Goal: Task Accomplishment & Management: Manage account settings

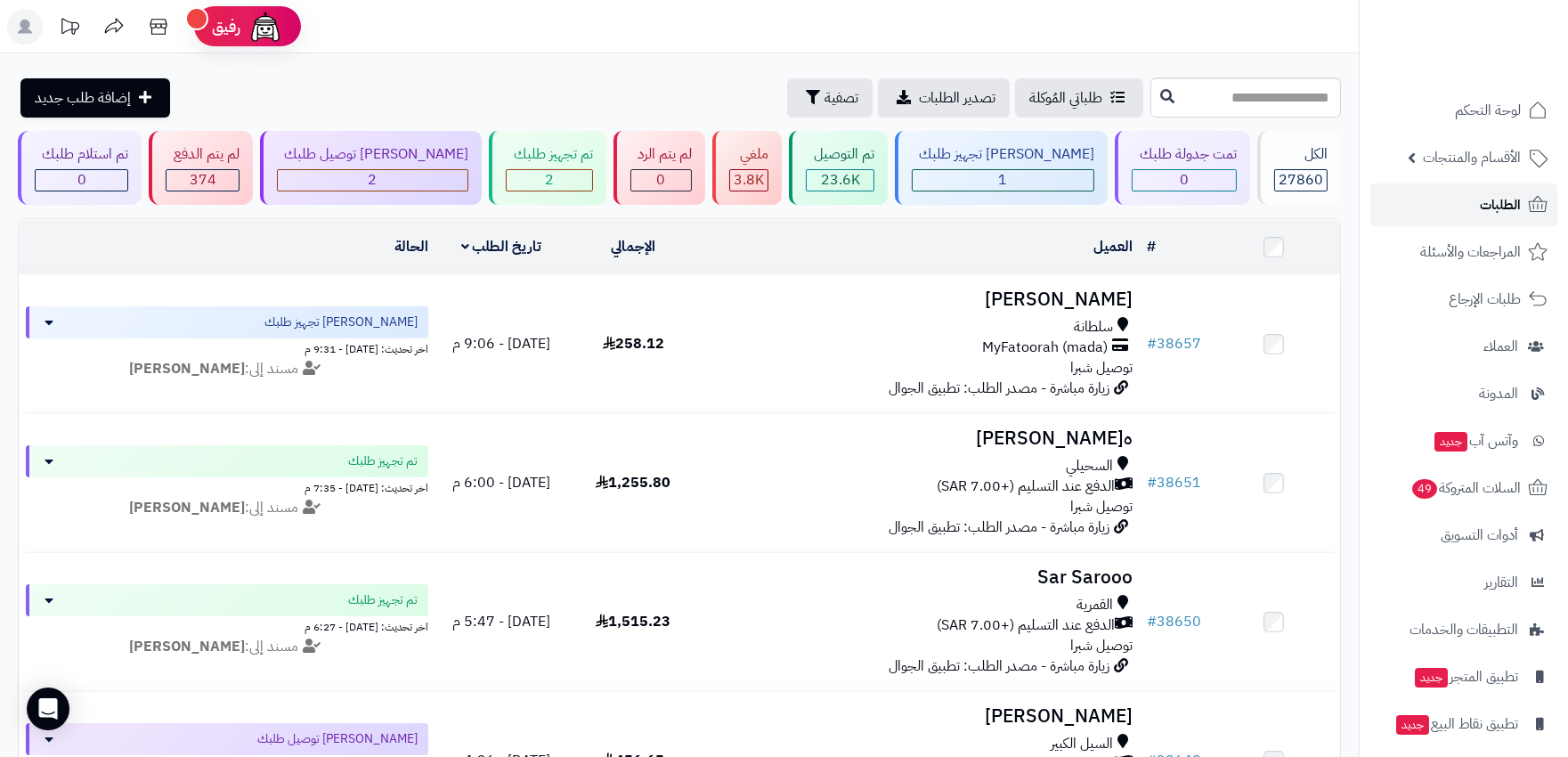
click at [1496, 214] on span "الطلبات" at bounding box center [1500, 204] width 41 height 25
click at [1003, 178] on span "1" at bounding box center [1002, 179] width 9 height 21
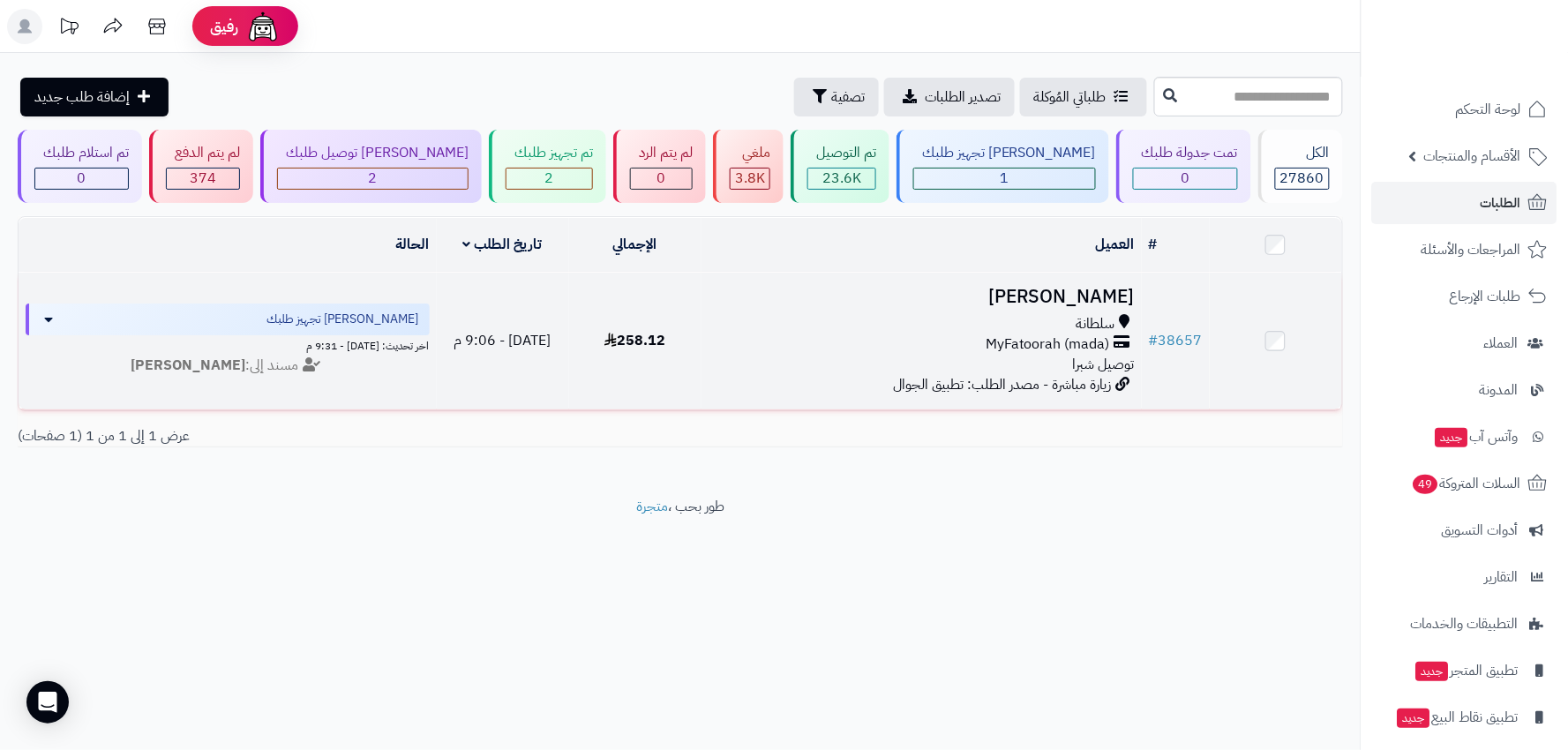
click at [818, 335] on div "MyFatoorah (mada)" at bounding box center [922, 345] width 427 height 20
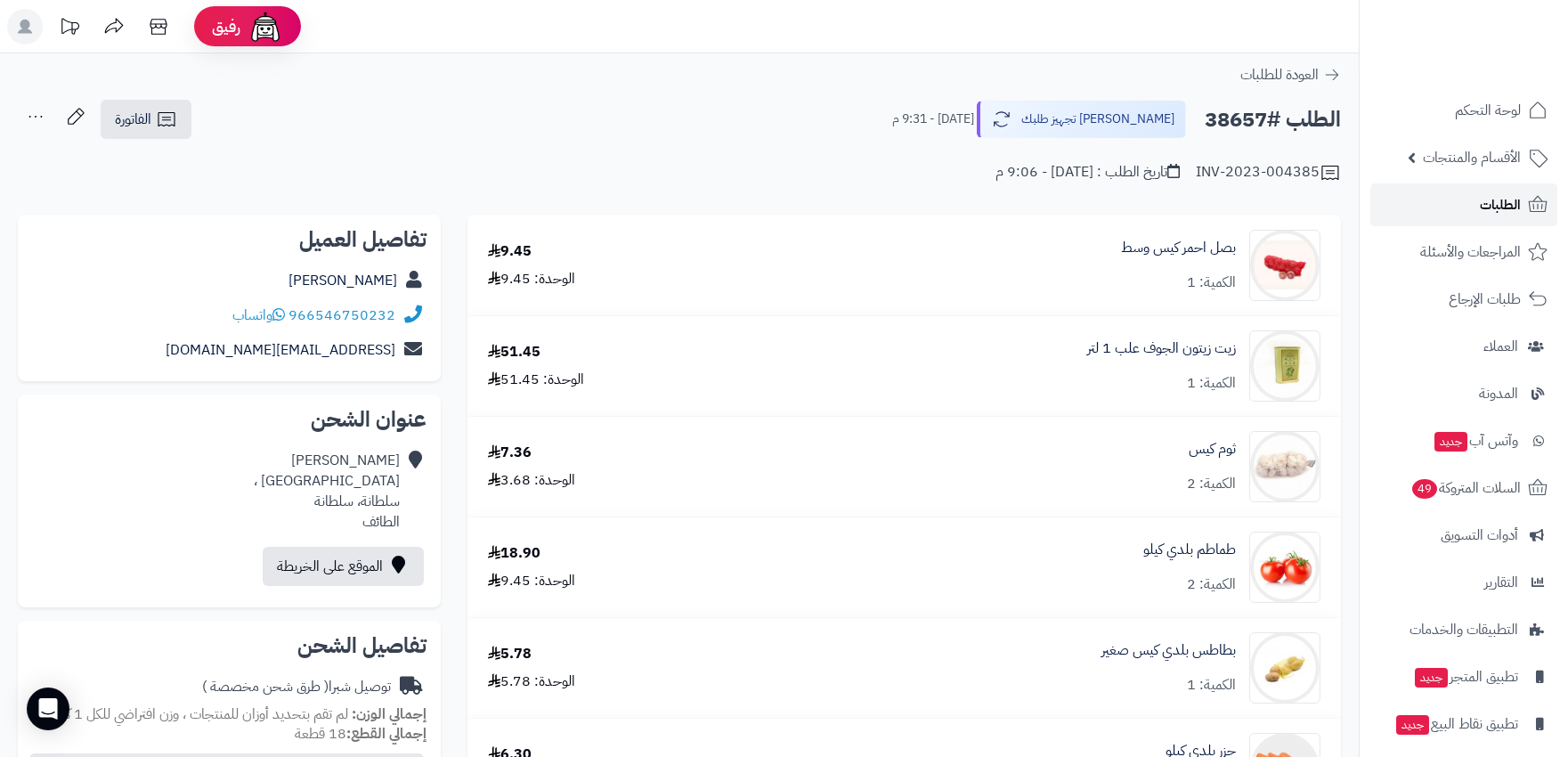
click at [1514, 198] on span "الطلبات" at bounding box center [1500, 204] width 41 height 25
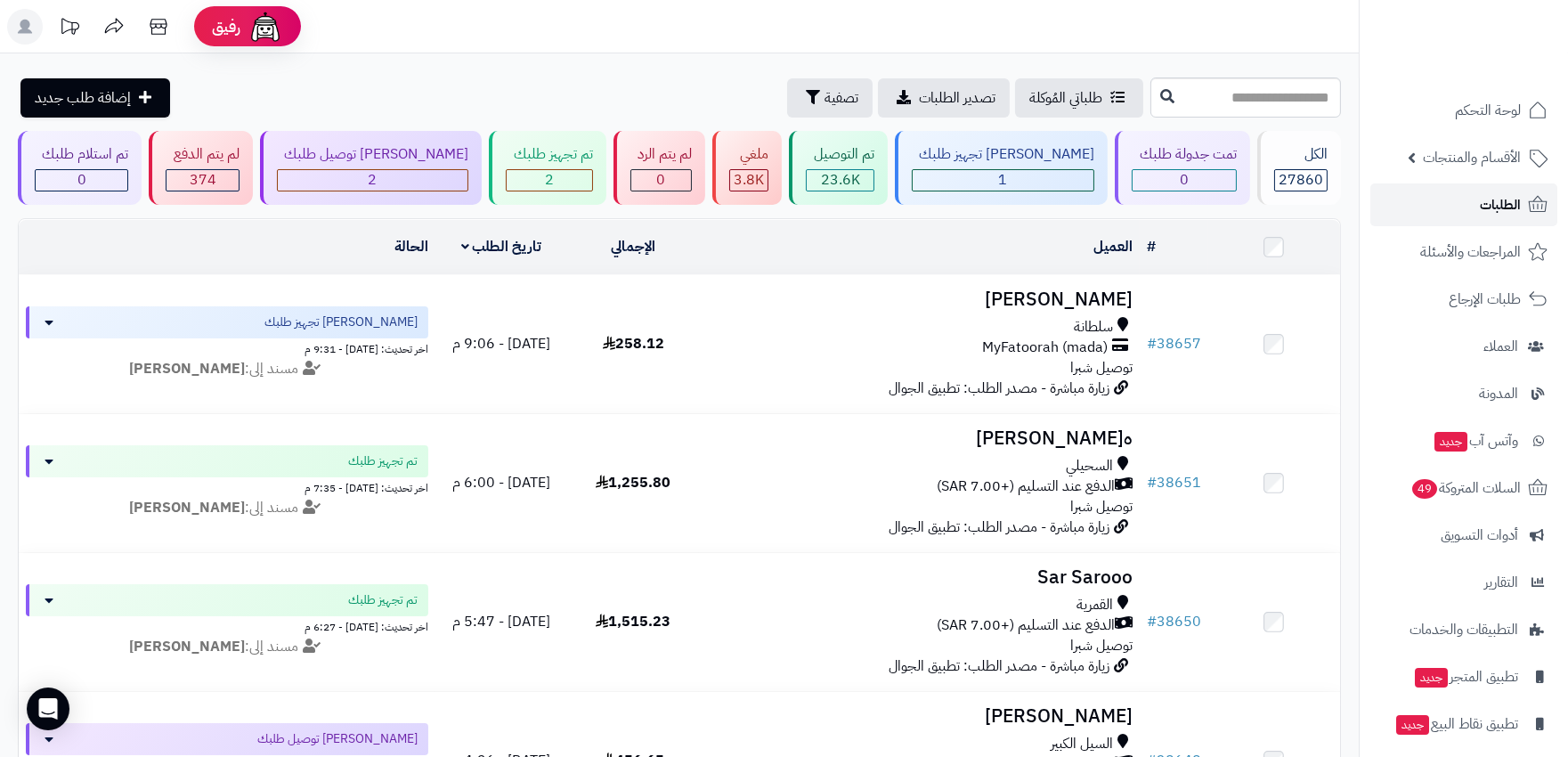
click at [1502, 207] on span "الطلبات" at bounding box center [1500, 204] width 41 height 25
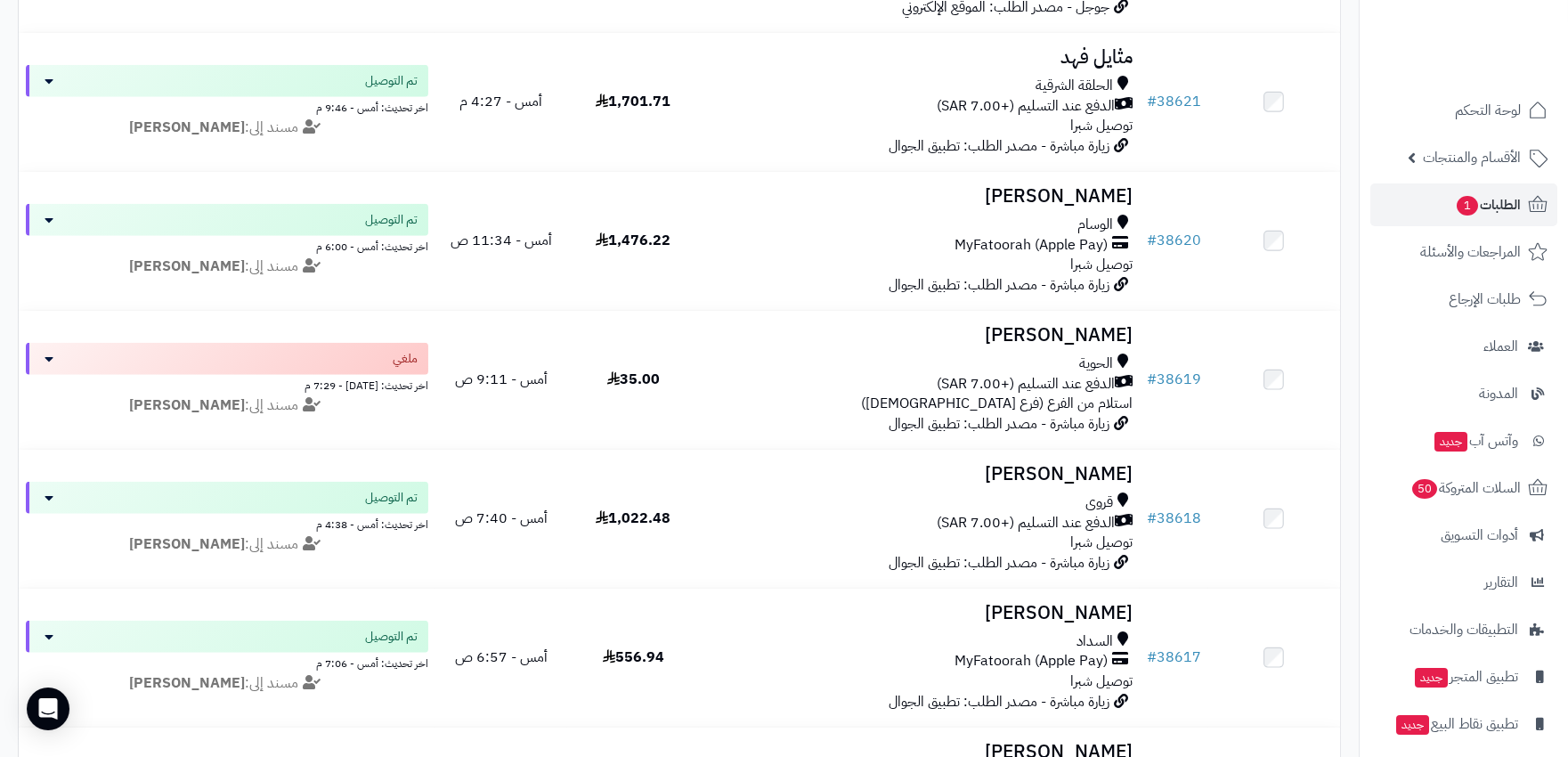
scroll to position [3463, 0]
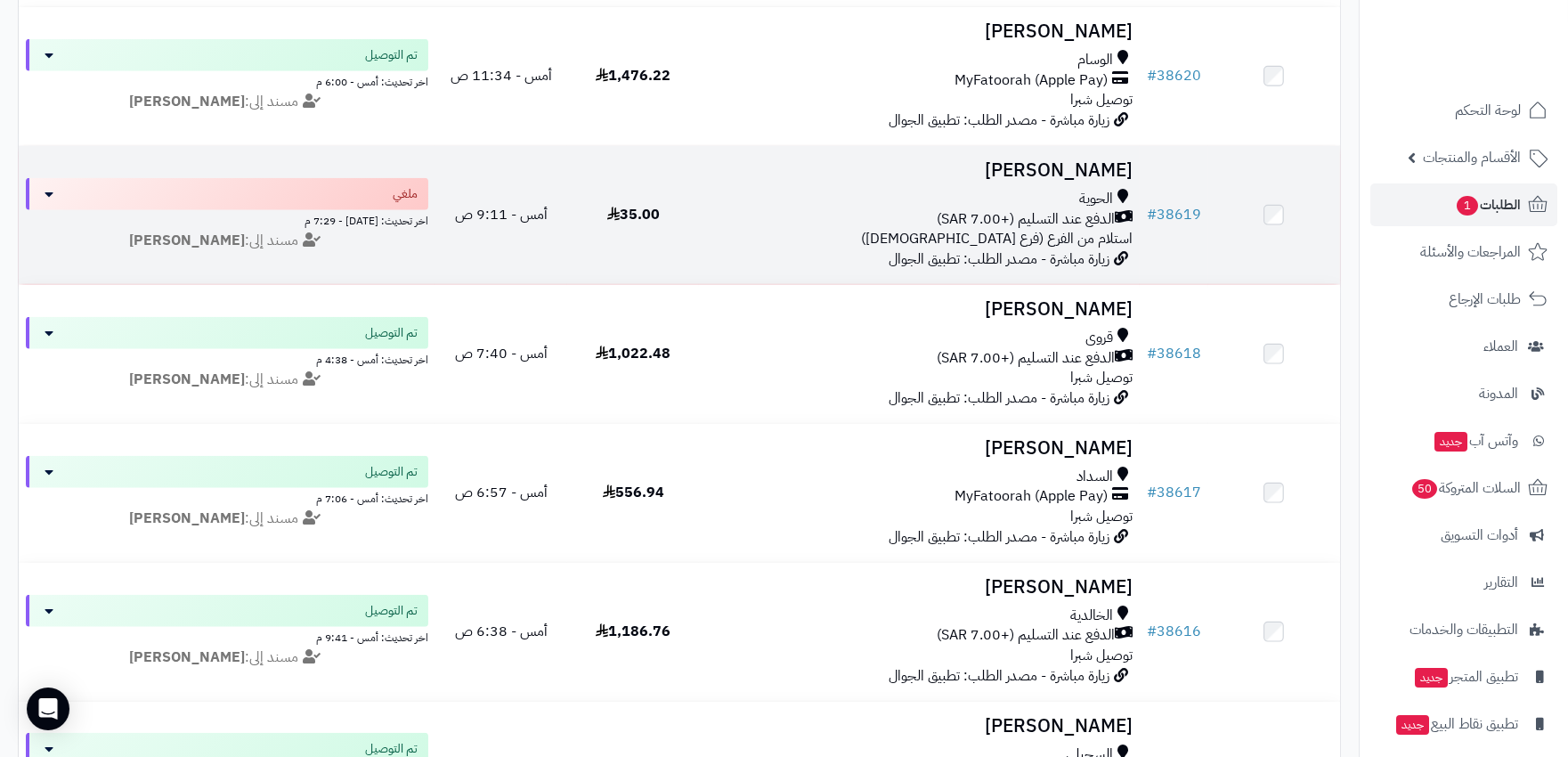
click at [770, 225] on div "الدفع عند التسليم (+7.00 SAR)" at bounding box center [918, 220] width 425 height 20
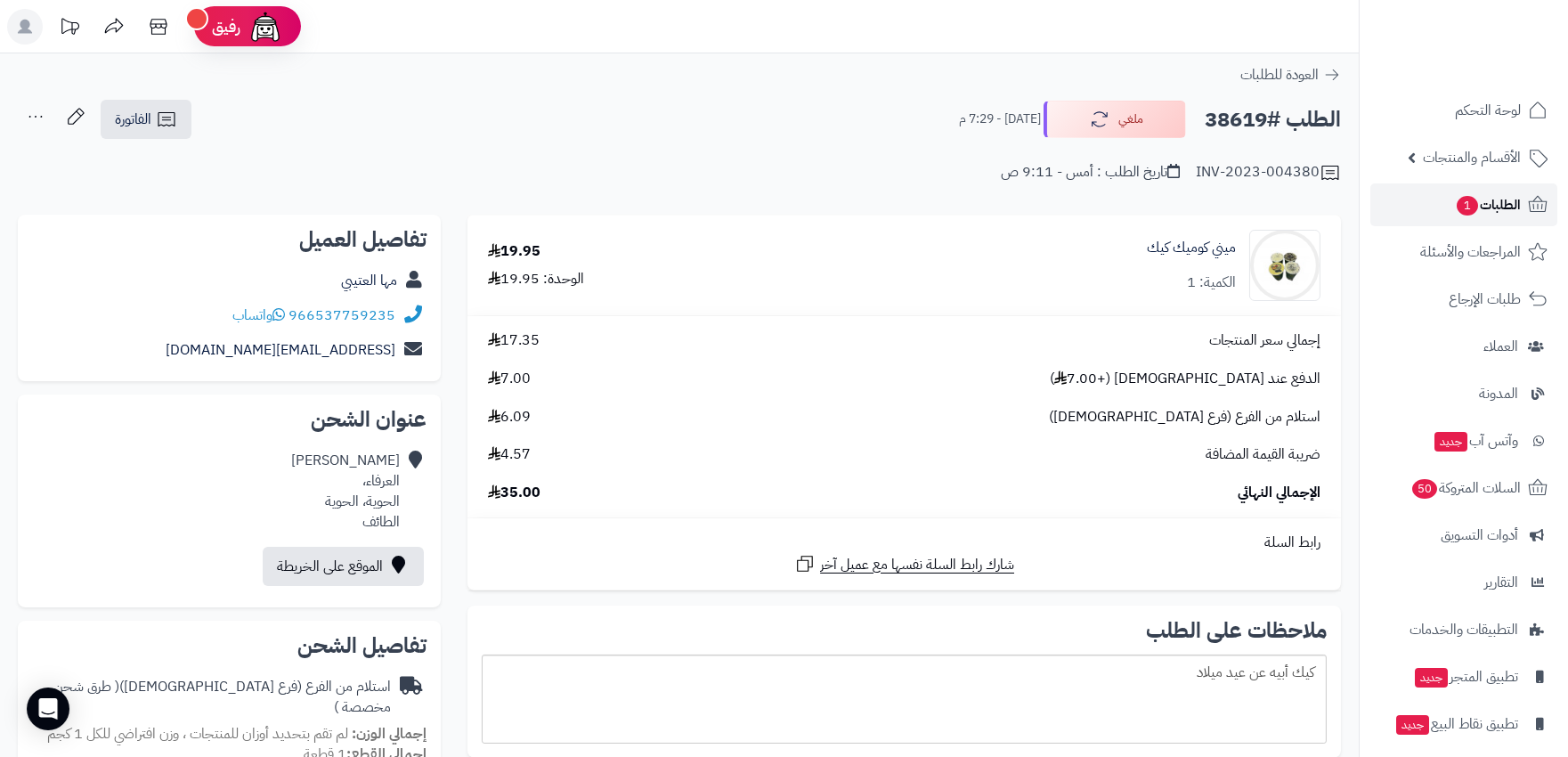
click at [1479, 207] on span "الطلبات 1" at bounding box center [1487, 204] width 66 height 25
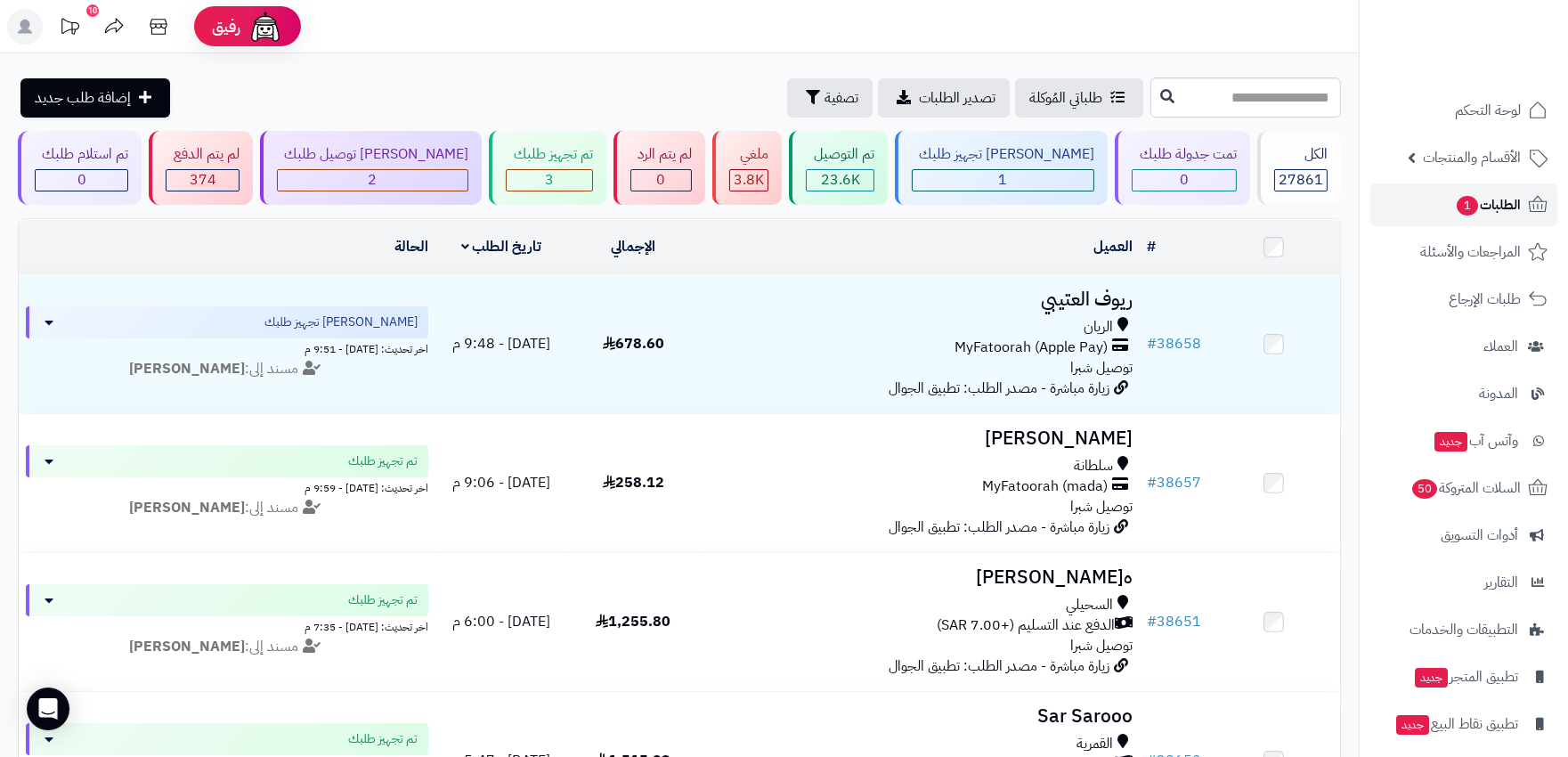
click at [1465, 209] on span "1" at bounding box center [1466, 205] width 21 height 19
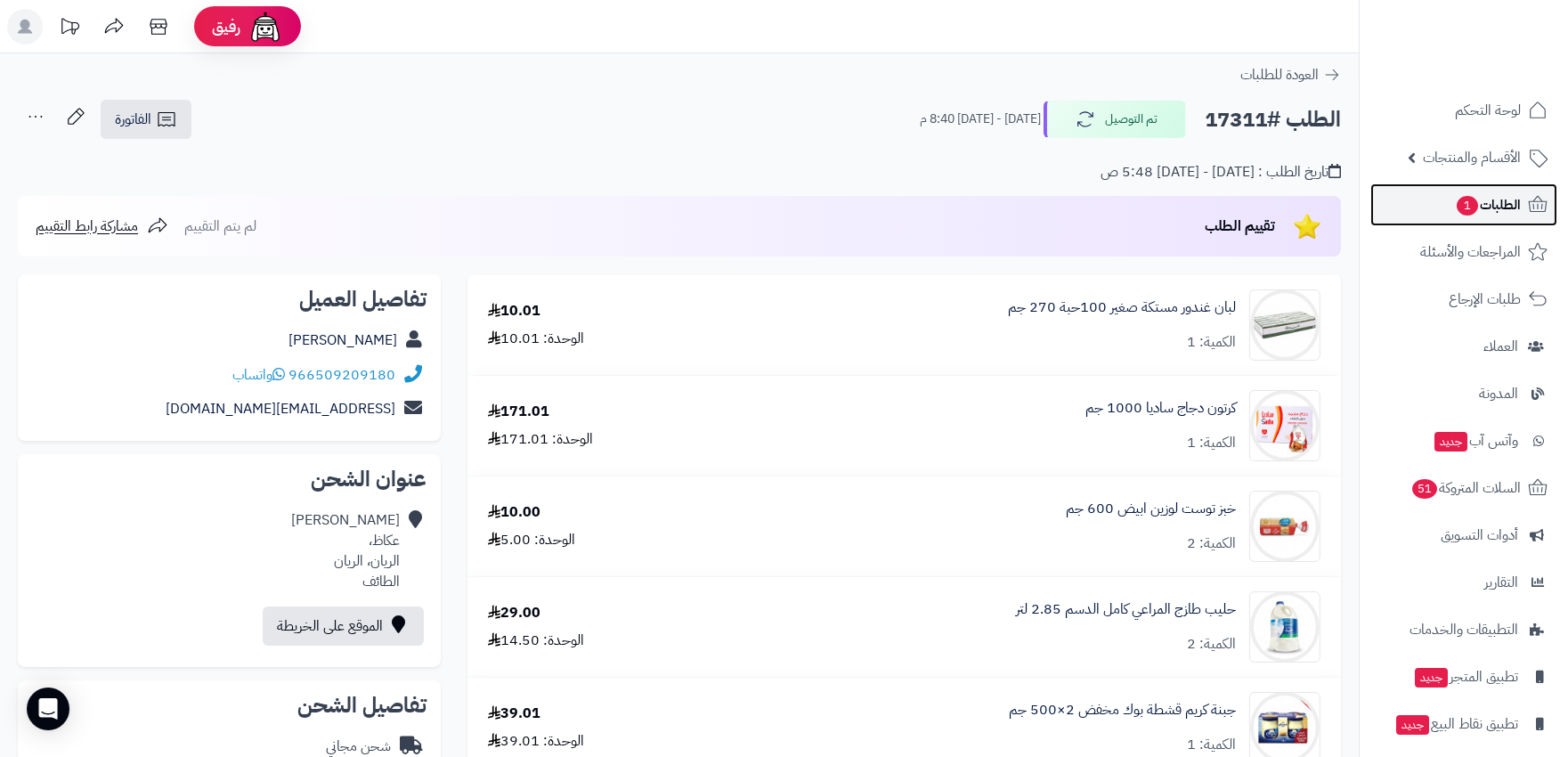
click at [1491, 193] on span "الطلبات 1" at bounding box center [1487, 204] width 66 height 25
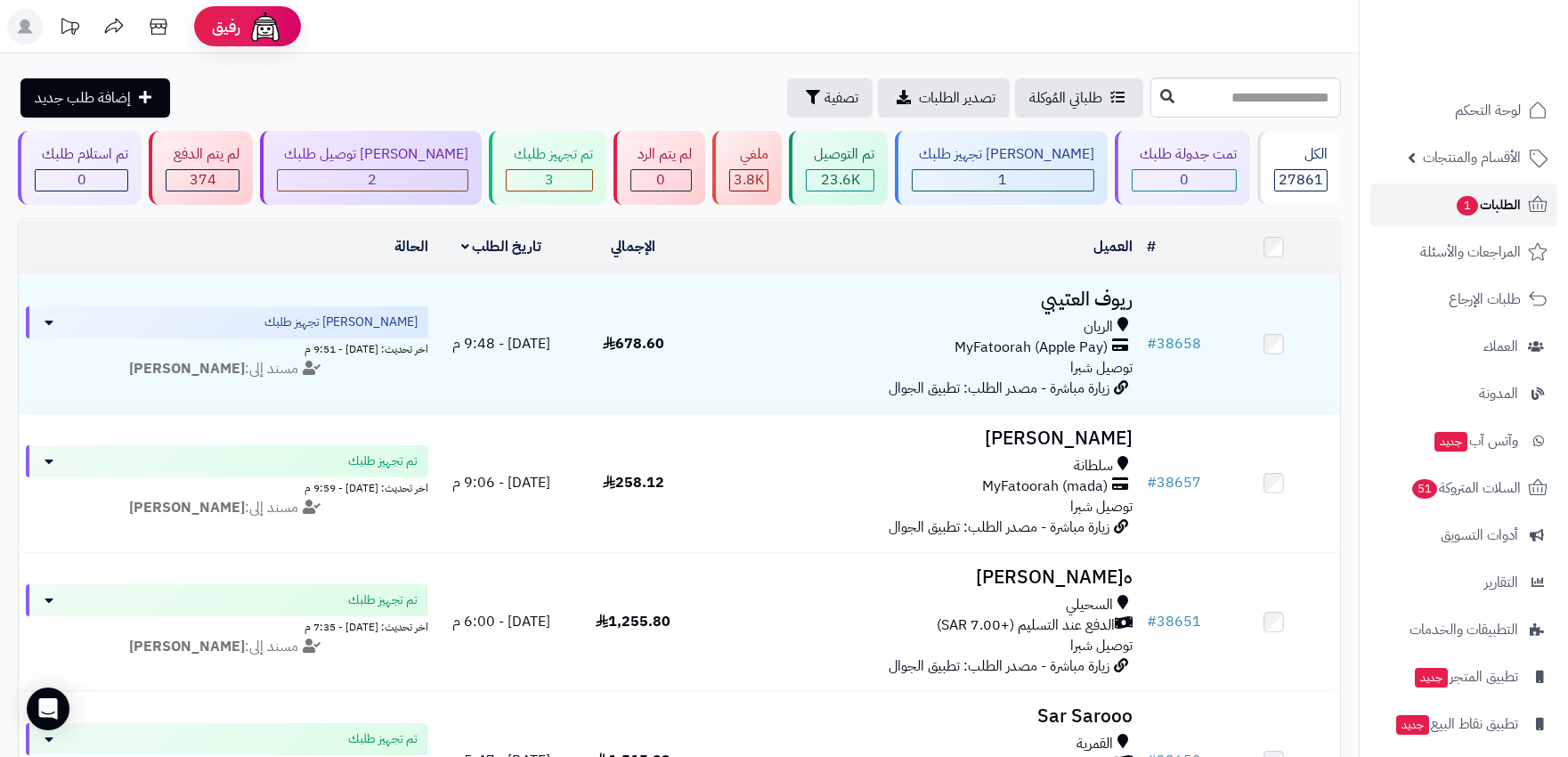
click at [1470, 203] on span "1" at bounding box center [1466, 205] width 21 height 19
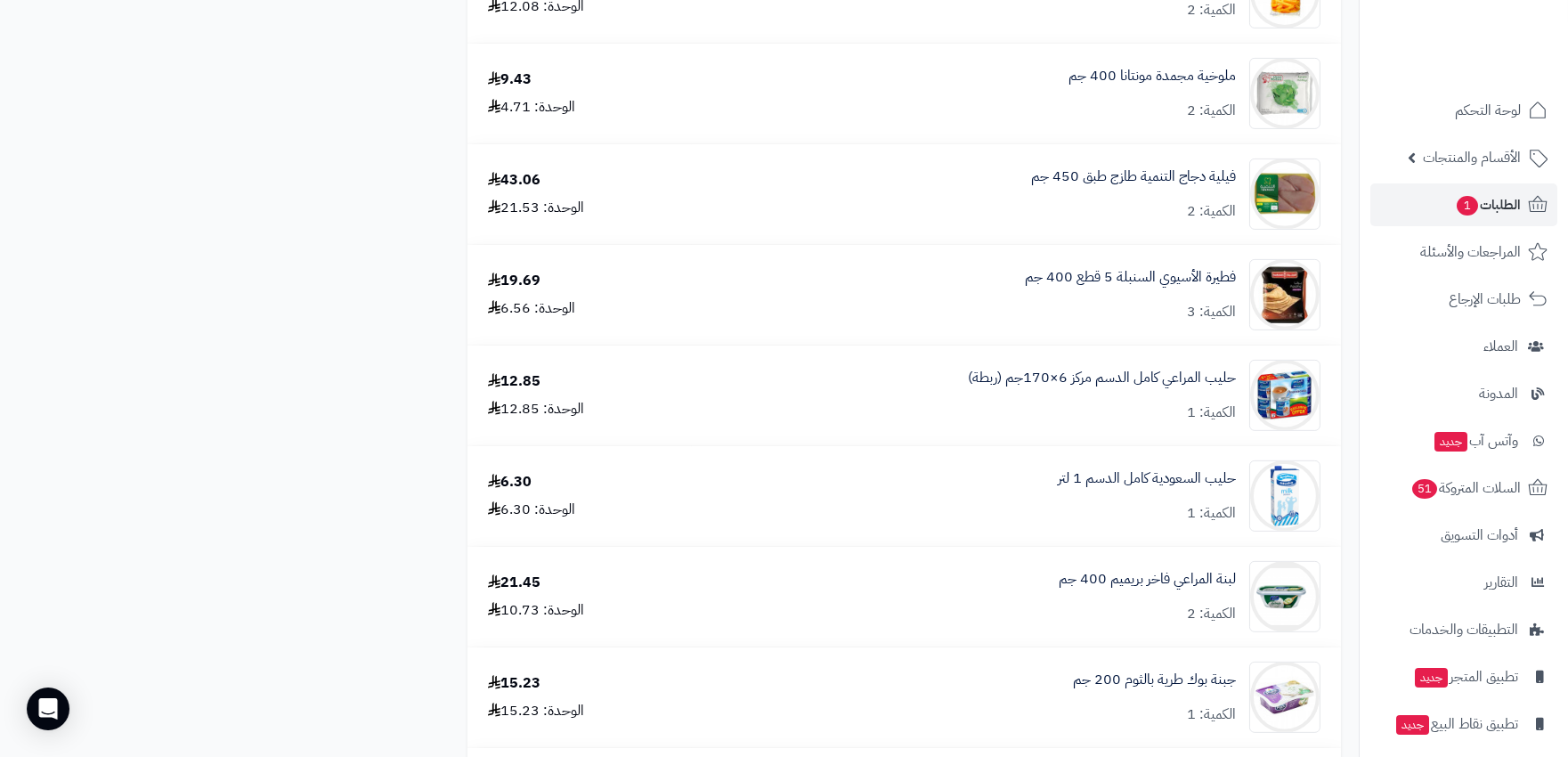
scroll to position [1582, 0]
click at [1493, 203] on span "الطلبات 1" at bounding box center [1487, 204] width 66 height 25
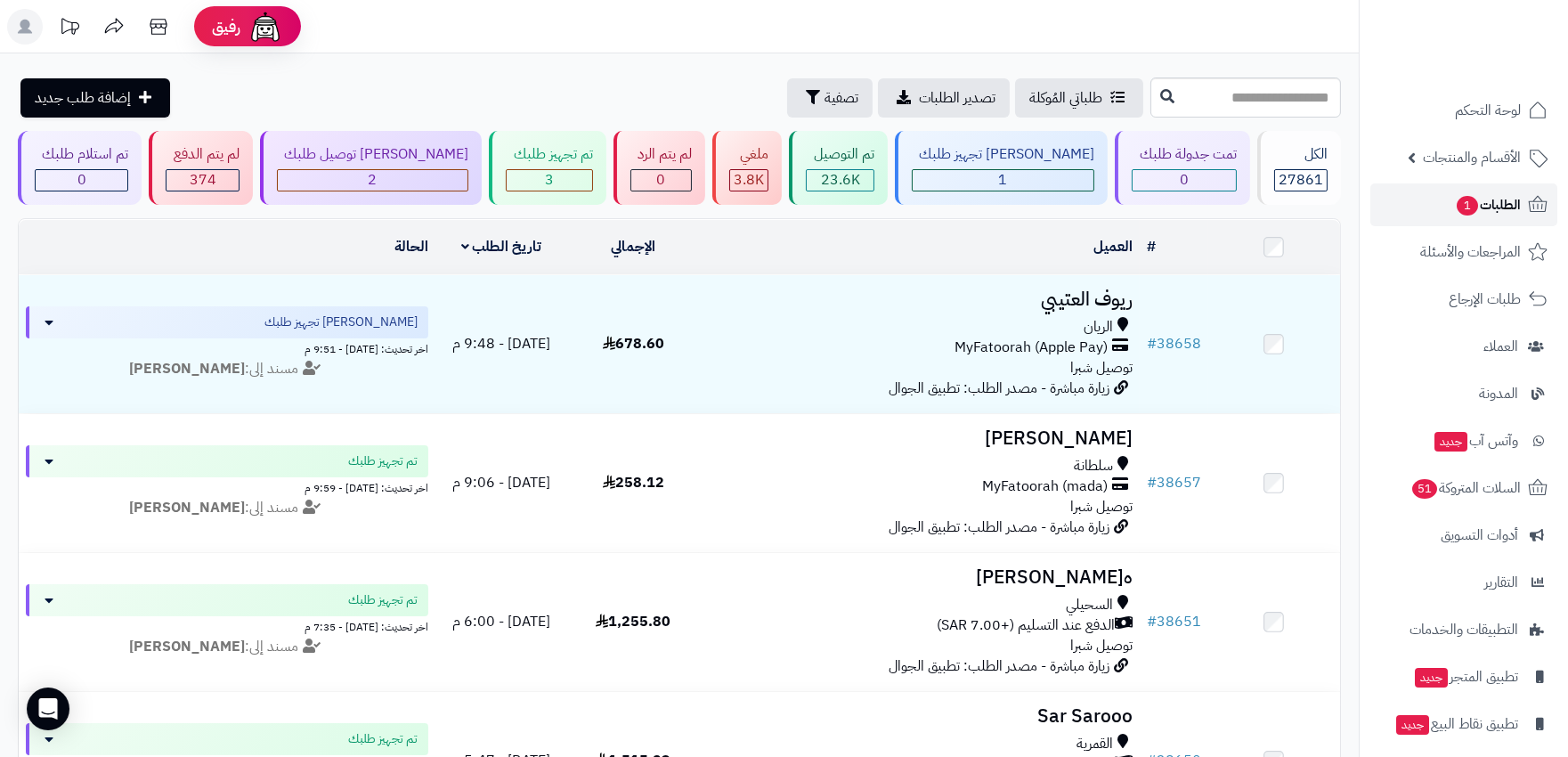
click at [1493, 203] on span "الطلبات 1" at bounding box center [1487, 204] width 66 height 25
